Goal: Information Seeking & Learning: Check status

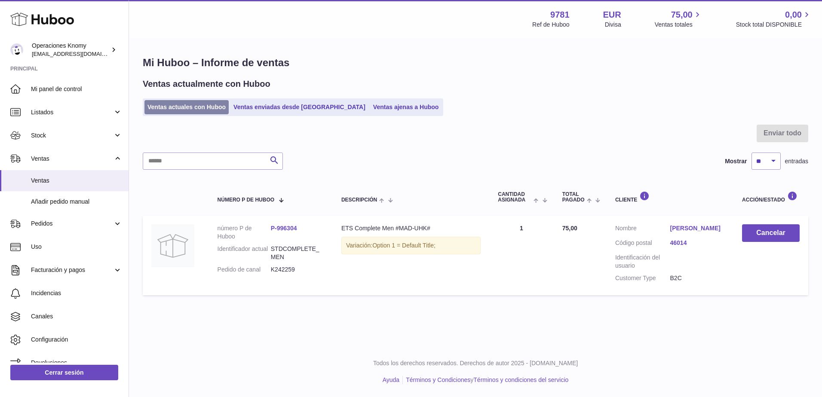
click at [198, 106] on link "Ventas actuales con Huboo" at bounding box center [186, 107] width 84 height 14
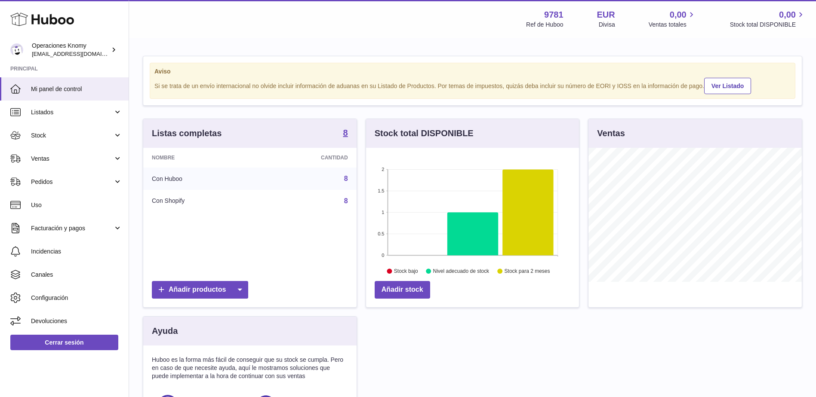
scroll to position [134, 213]
click at [81, 108] on span "Listados" at bounding box center [72, 112] width 82 height 8
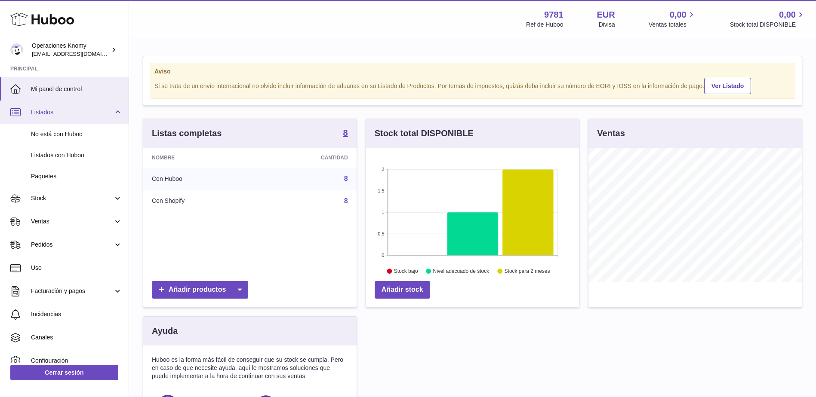
click at [81, 111] on span "Listados" at bounding box center [72, 112] width 82 height 8
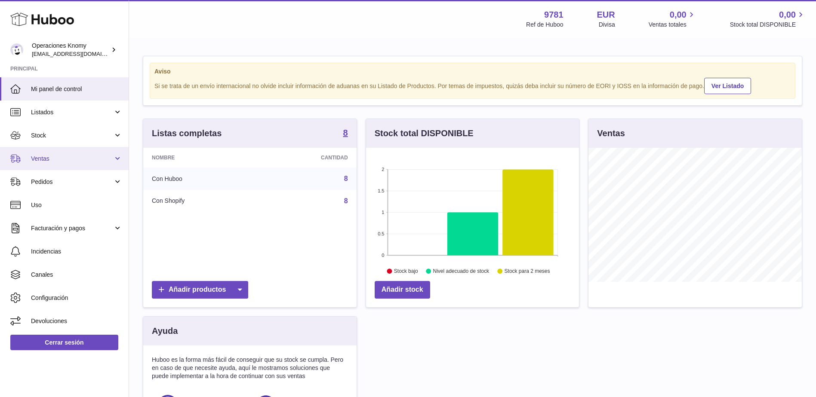
click at [69, 162] on span "Ventas" at bounding box center [72, 159] width 82 height 8
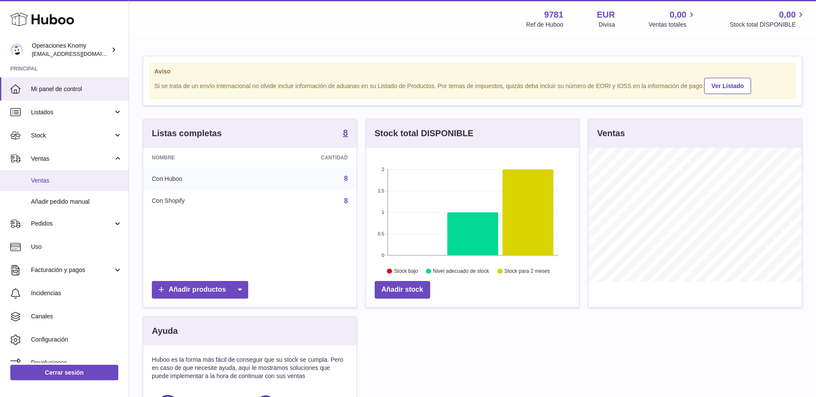
click at [70, 180] on span "Ventas" at bounding box center [76, 181] width 91 height 8
